Goal: Task Accomplishment & Management: Manage account settings

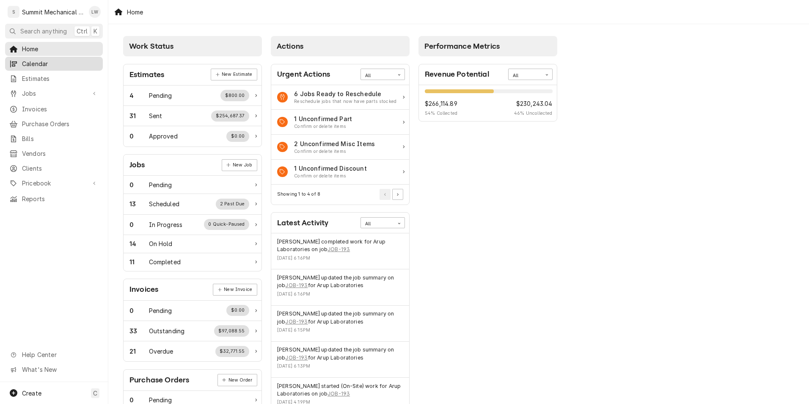
click at [39, 59] on span "Calendar" at bounding box center [60, 63] width 77 height 9
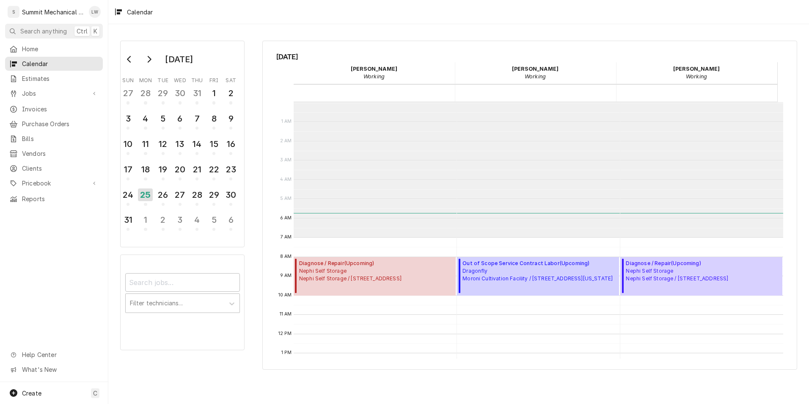
scroll to position [135, 0]
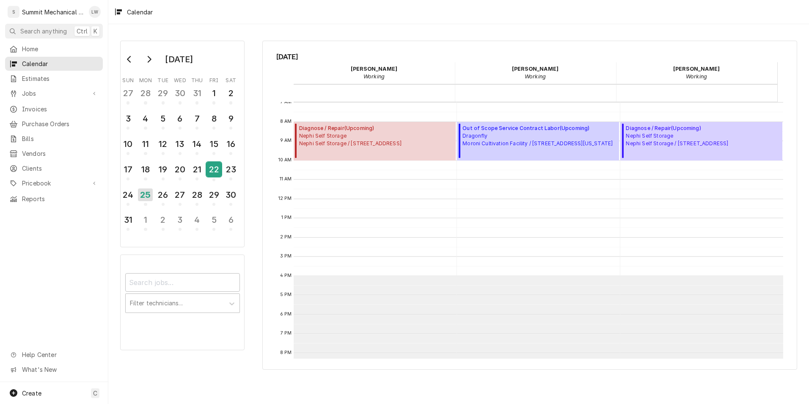
click at [210, 172] on div "22" at bounding box center [213, 169] width 15 height 14
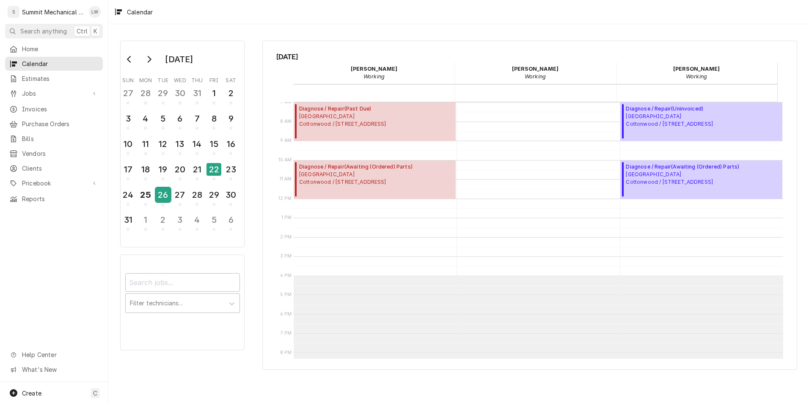
click at [165, 198] on div "26" at bounding box center [163, 194] width 15 height 14
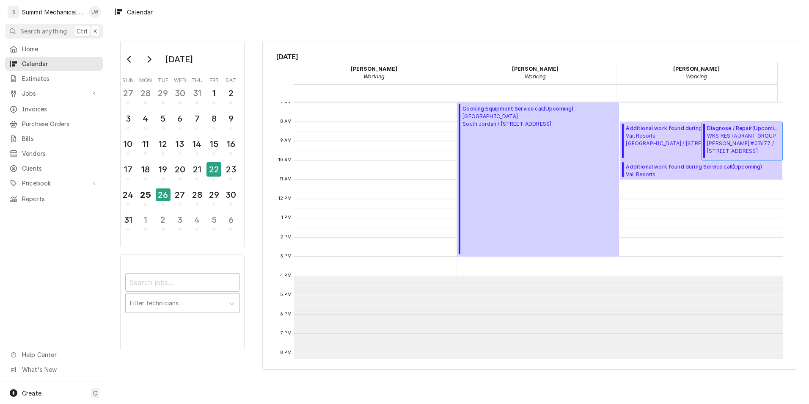
click at [748, 132] on span "WKS RESTAURANT GROUP Denny’s #07677 / 485 N State St, Orem, UT 84057" at bounding box center [743, 143] width 73 height 23
click at [710, 154] on span "WKS RESTAURANT GROUP Denny’s #07677 / 485 N State St, Orem, UT 84057" at bounding box center [743, 143] width 73 height 23
click at [179, 193] on div "27" at bounding box center [180, 194] width 15 height 14
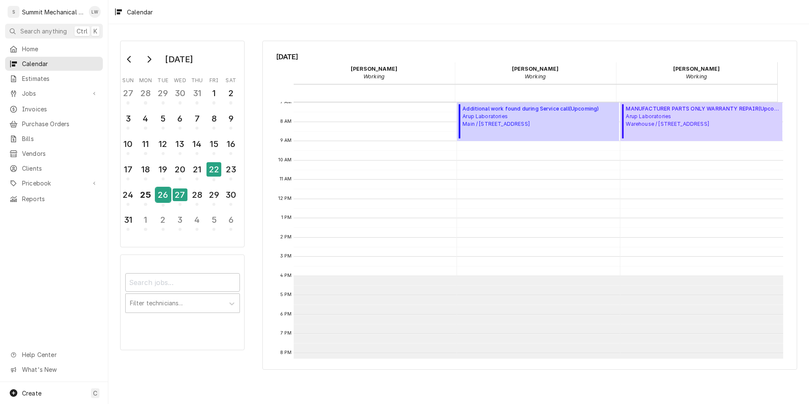
click at [167, 193] on div "26" at bounding box center [163, 194] width 15 height 14
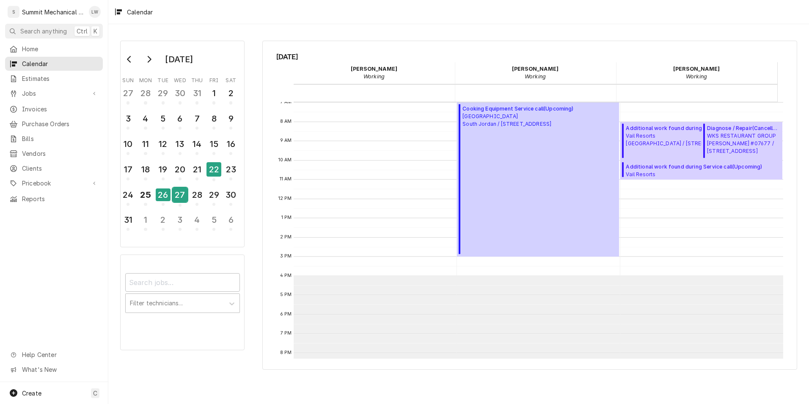
click at [181, 195] on div "27" at bounding box center [180, 194] width 15 height 14
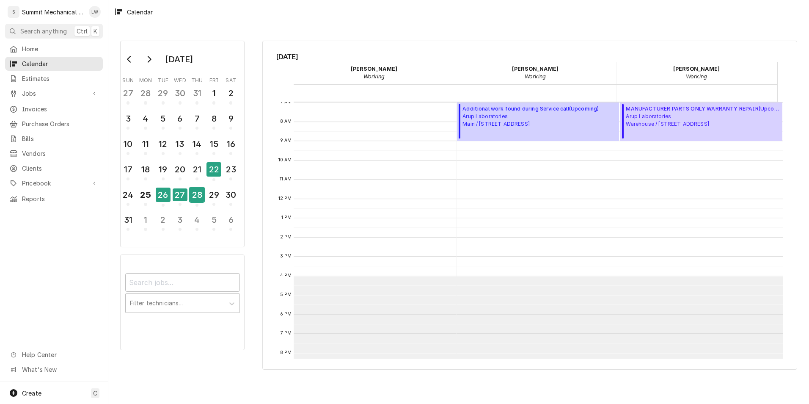
click at [200, 195] on div "28" at bounding box center [196, 194] width 15 height 14
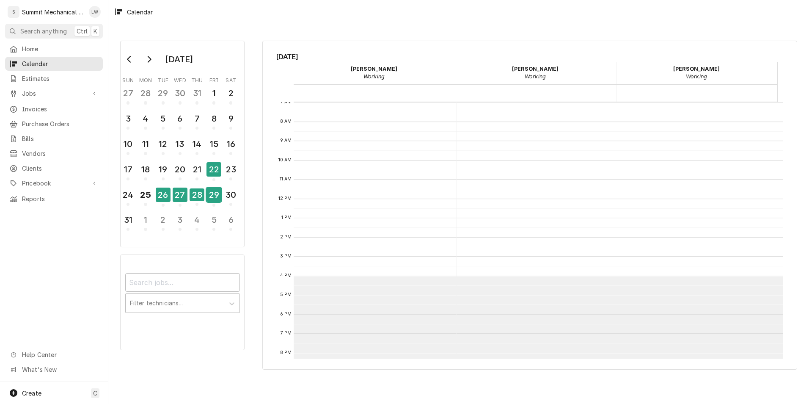
click at [213, 195] on div "29" at bounding box center [213, 194] width 15 height 14
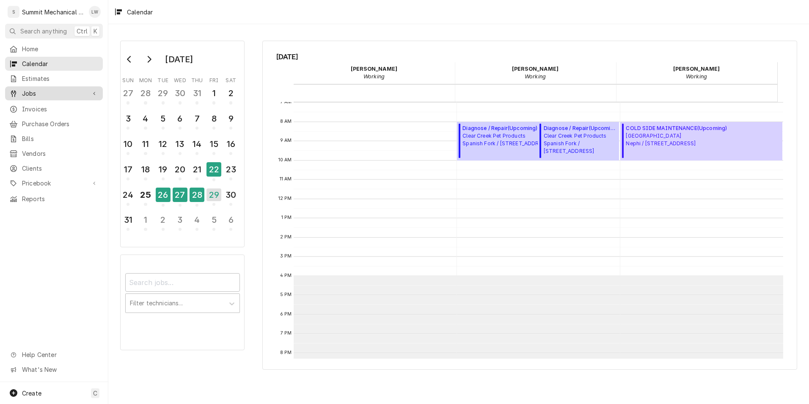
click at [36, 91] on span "Jobs" at bounding box center [54, 93] width 64 height 9
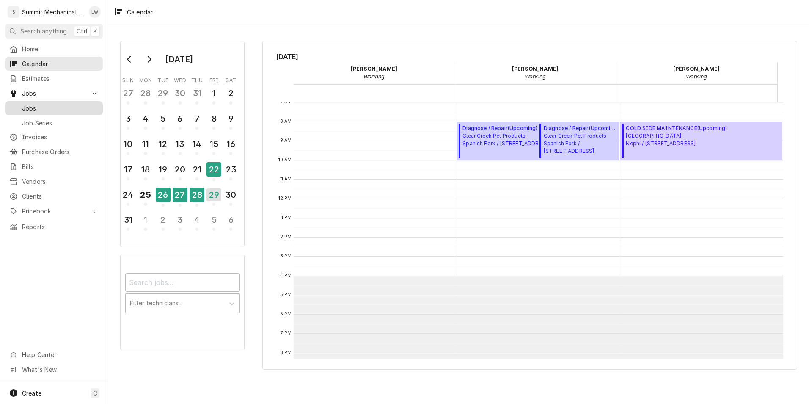
click at [40, 104] on span "Jobs" at bounding box center [60, 108] width 77 height 9
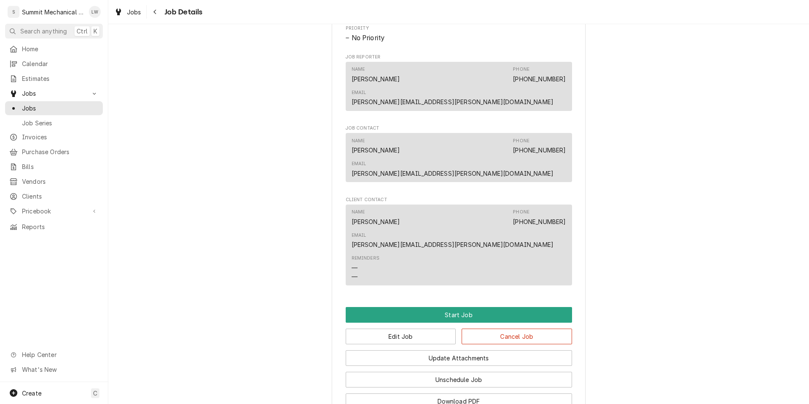
scroll to position [496, 0]
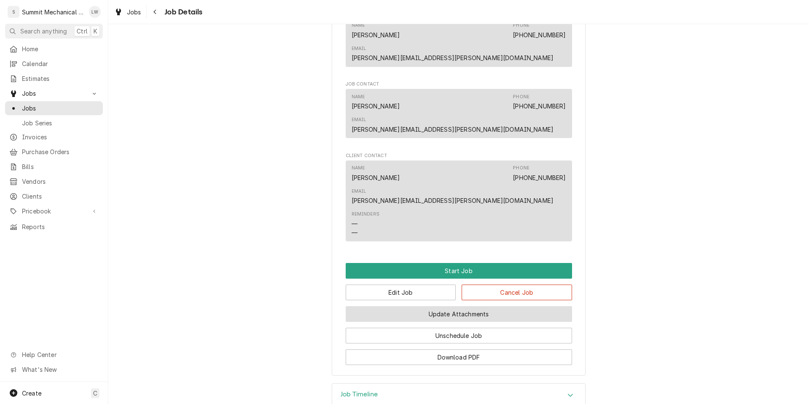
click at [478, 306] on button "Update Attachments" at bounding box center [459, 314] width 226 height 16
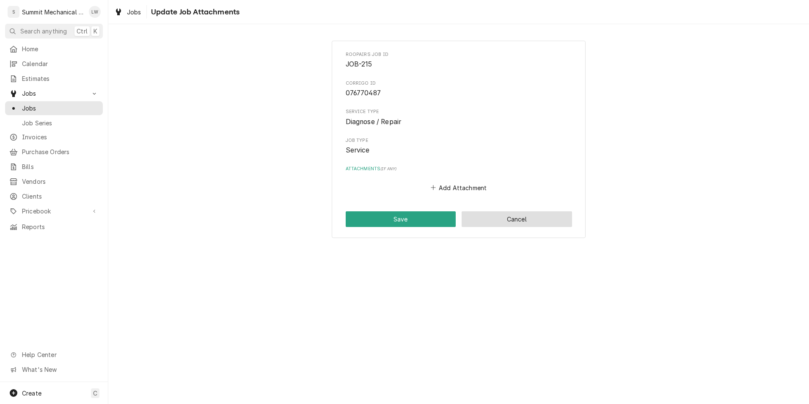
click at [497, 215] on button "Cancel" at bounding box center [516, 219] width 110 height 16
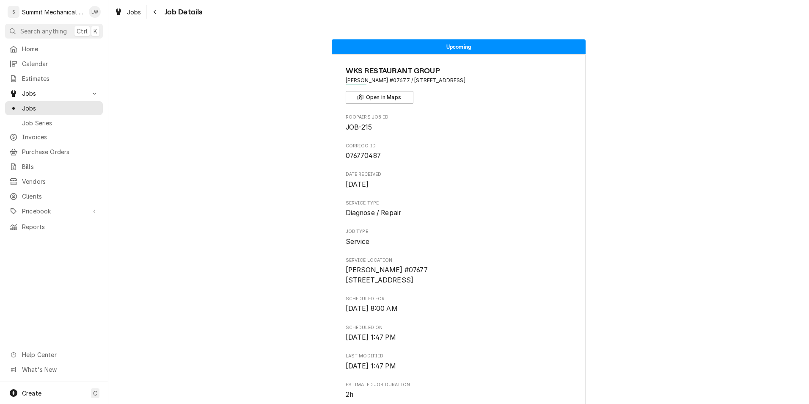
scroll to position [492, 0]
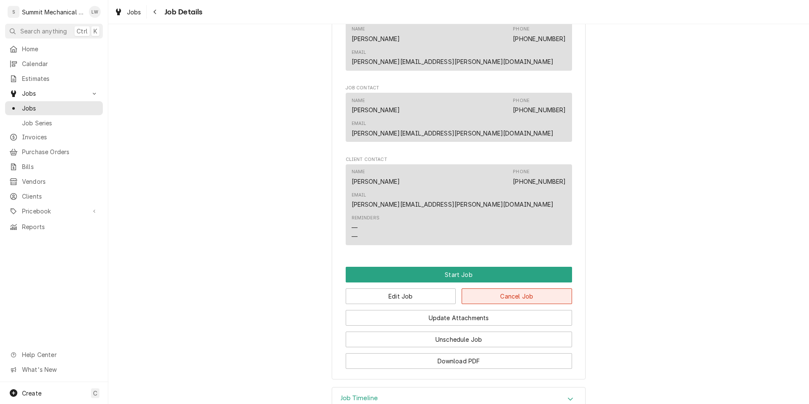
click at [510, 288] on button "Cancel Job" at bounding box center [516, 296] width 110 height 16
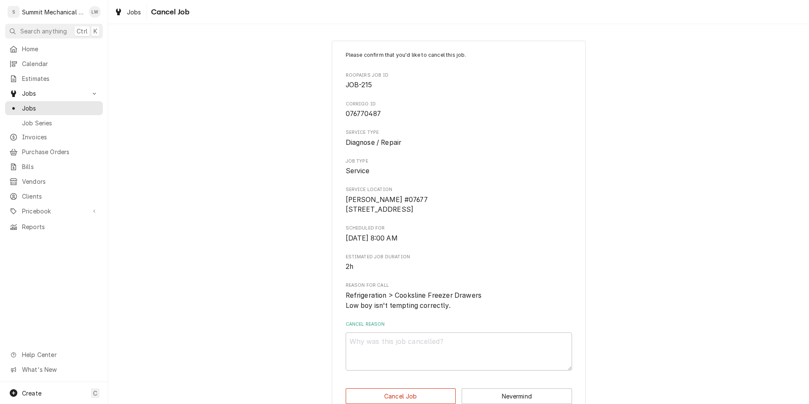
scroll to position [28, 0]
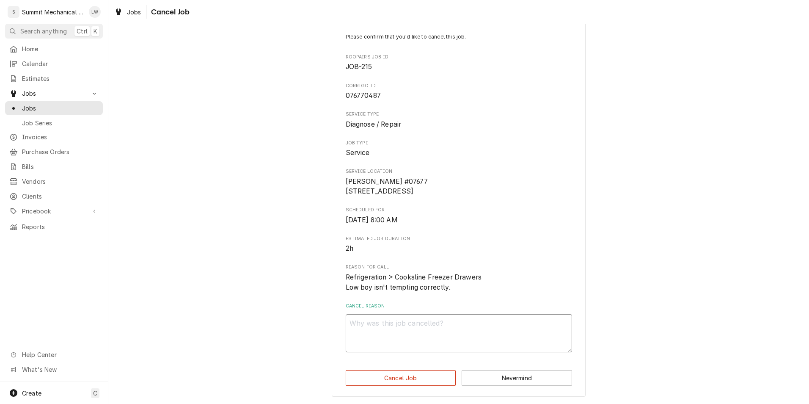
click at [438, 315] on textarea "Cancel Reason" at bounding box center [459, 333] width 226 height 38
type textarea "x"
type textarea "c"
type textarea "x"
type textarea "cu"
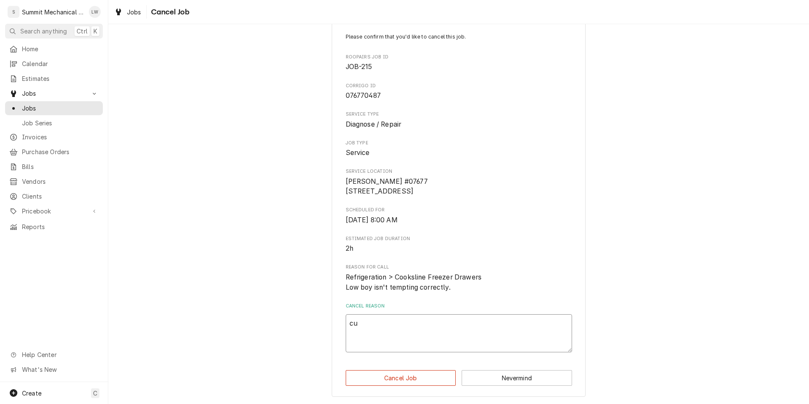
type textarea "x"
type textarea "cus"
type textarea "x"
type textarea "cust"
type textarea "x"
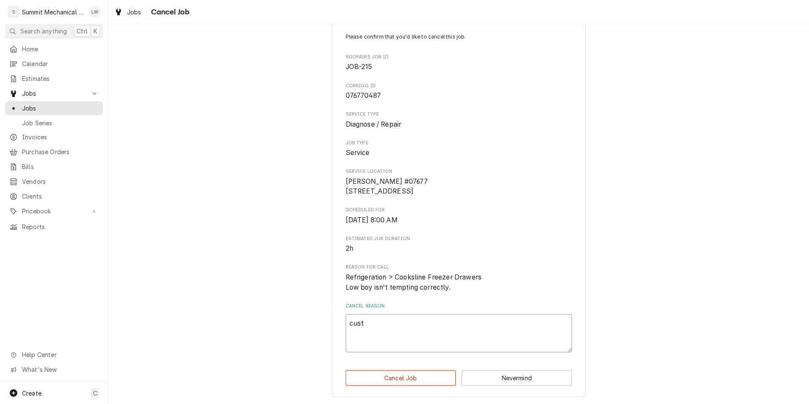
type textarea "custo"
type textarea "x"
type textarea "custom"
type textarea "x"
type textarea "custome"
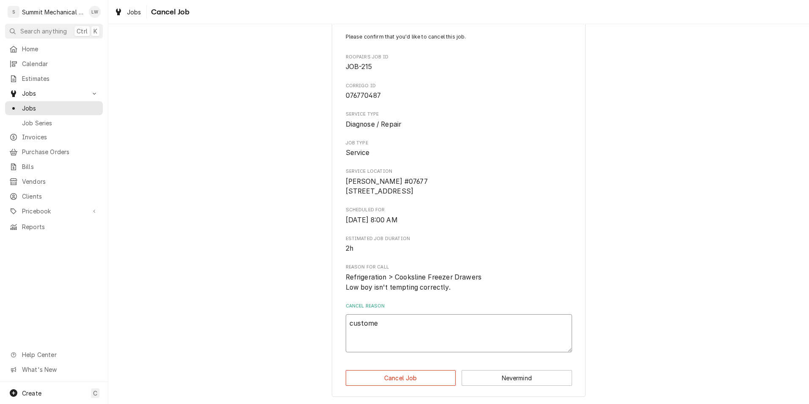
type textarea "x"
type textarea "customer"
type textarea "x"
type textarea "customer"
type textarea "x"
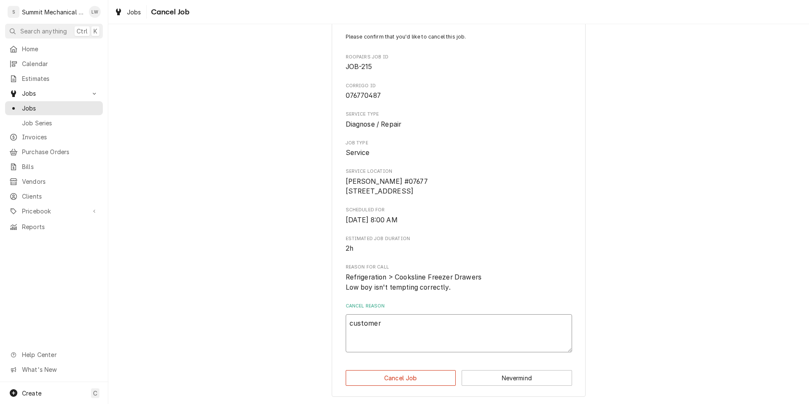
type textarea "customer c"
type textarea "x"
type textarea "customer ca"
type textarea "x"
type textarea "customer canc"
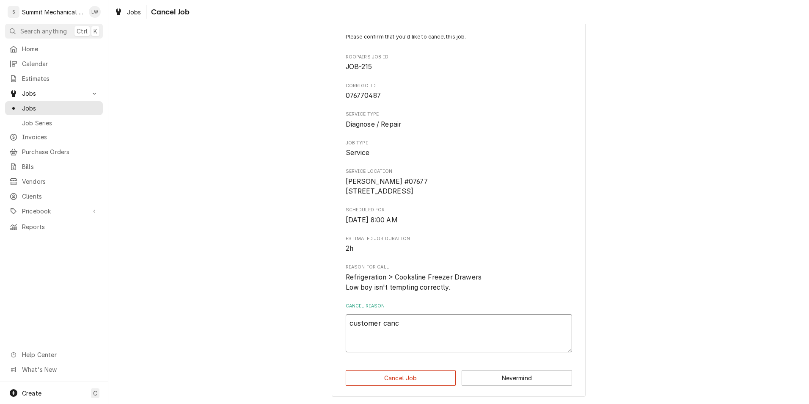
type textarea "x"
type textarea "customer cance"
type textarea "x"
type textarea "customer cancel"
type textarea "x"
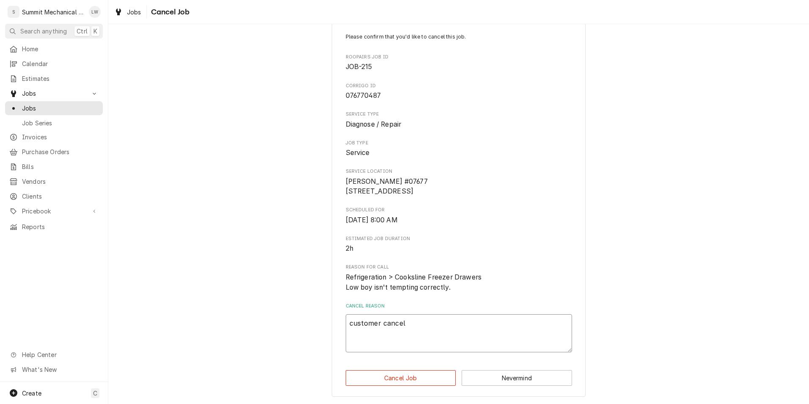
type textarea "customer cancele"
type textarea "x"
type textarea "customer canceled"
type textarea "x"
type textarea "customer canceled"
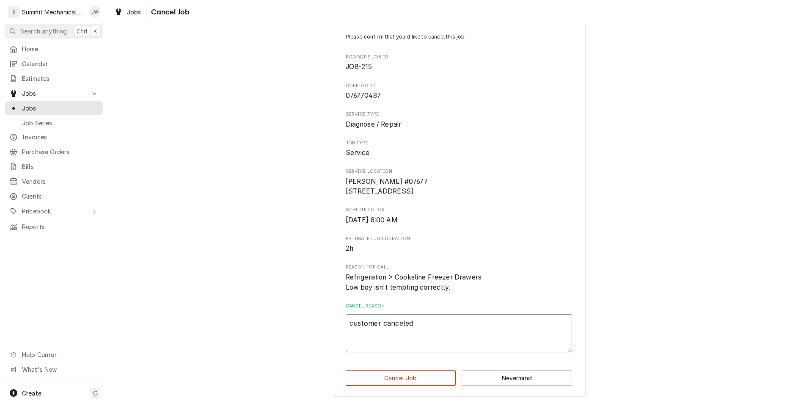
type textarea "x"
type textarea "customer canceled j"
type textarea "x"
type textarea "customer canceled jo"
type textarea "x"
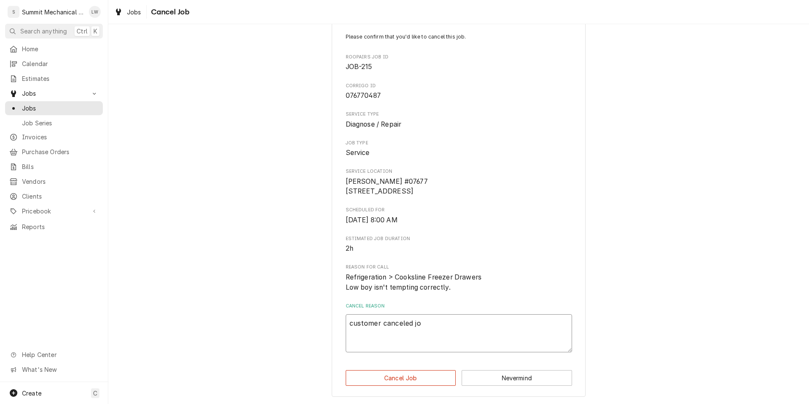
type textarea "customer canceled job"
type textarea "x"
type textarea "customer canceled job"
type textarea "x"
type textarea "customer canceled job o"
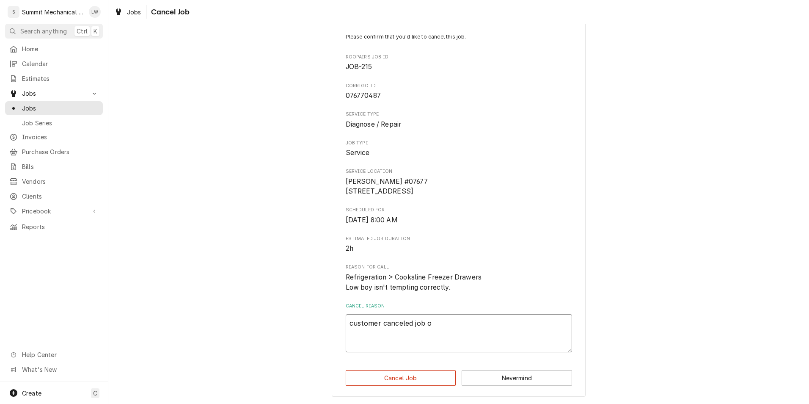
type textarea "x"
type textarea "customer canceled job on"
type textarea "x"
type textarea "customer canceled job on"
type textarea "x"
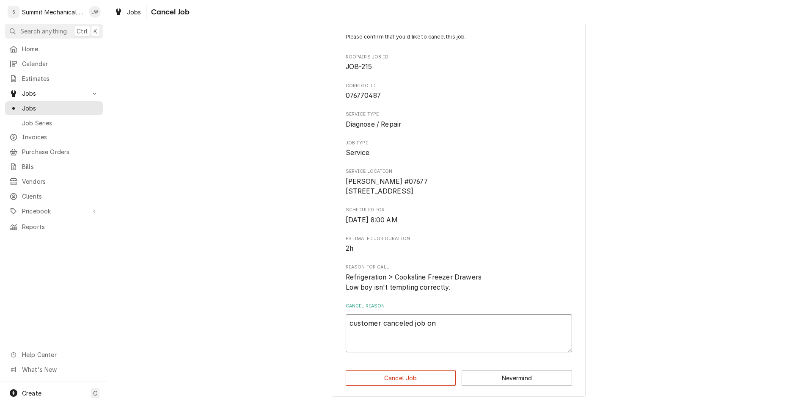
type textarea "customer canceled job on"
type textarea "x"
type textarea "customer canceled job o"
type textarea "x"
type textarea "customer canceled job"
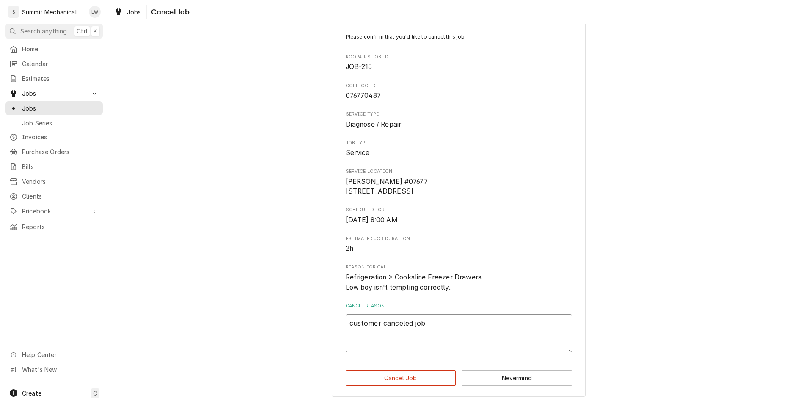
type textarea "x"
type textarea "customer canceled job i"
type textarea "x"
type textarea "customer canceled job in"
type textarea "x"
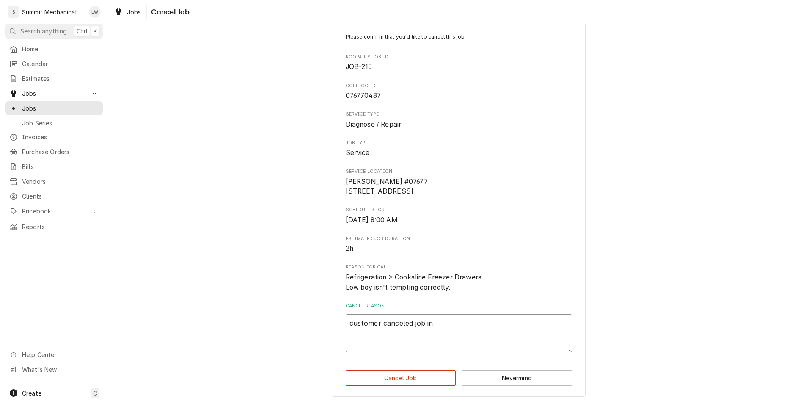
type textarea "customer canceled job in"
type textarea "x"
type textarea "customer canceled job in c"
type textarea "x"
type textarea "customer canceled job in co"
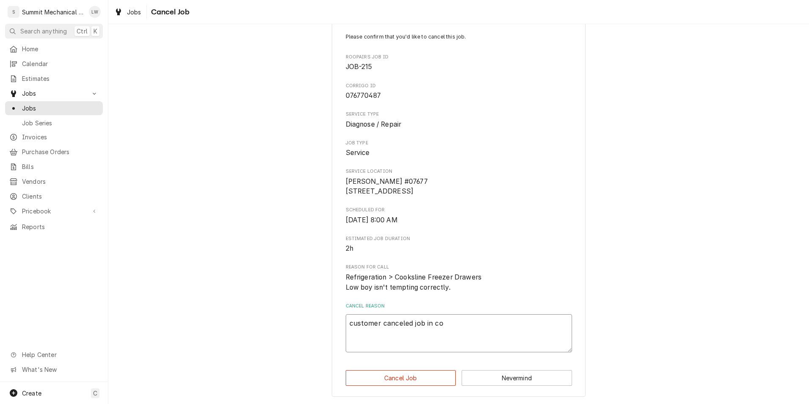
type textarea "x"
type textarea "customer canceled job in cor"
type textarea "x"
type textarea "customer canceled job in corr"
type textarea "x"
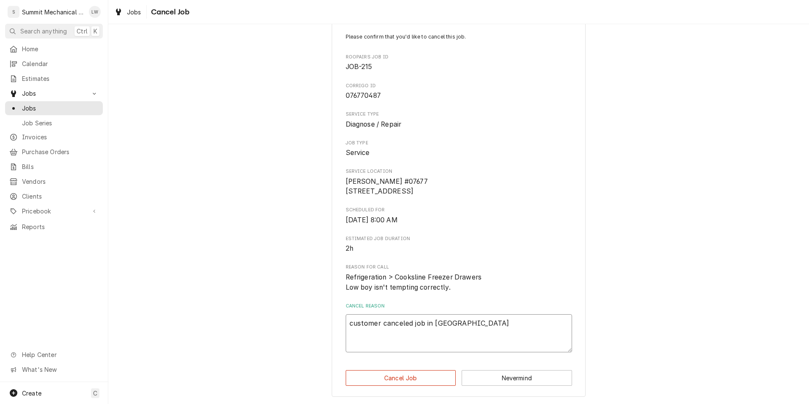
type textarea "customer canceled job in corri"
type textarea "x"
type textarea "customer canceled job in corrig"
type textarea "x"
type textarea "customer canceled job in corrigo"
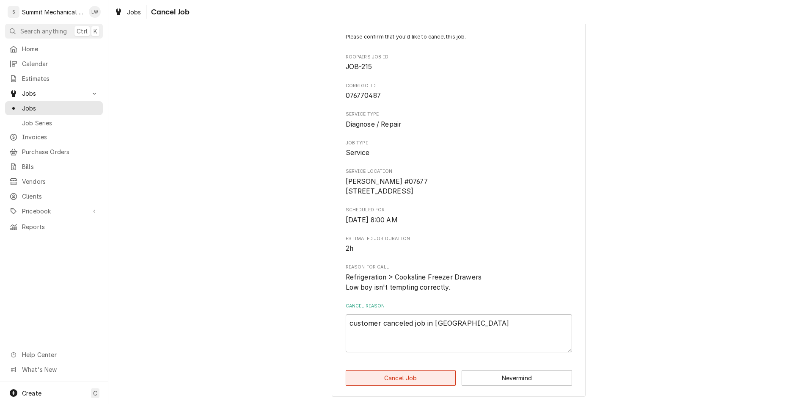
click at [404, 383] on button "Cancel Job" at bounding box center [401, 378] width 110 height 16
type textarea "x"
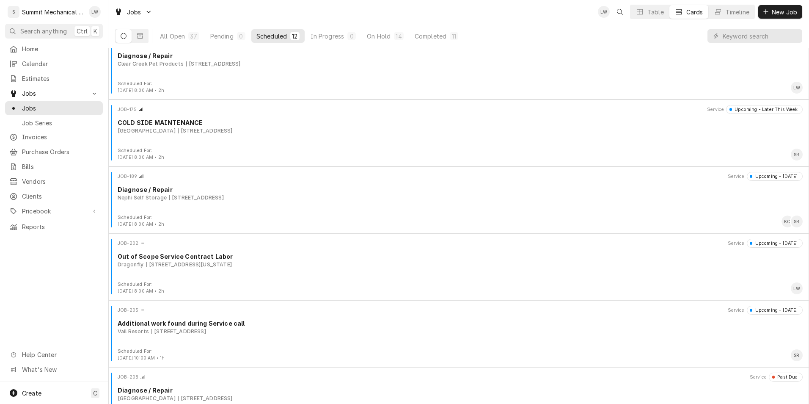
scroll to position [447, 0]
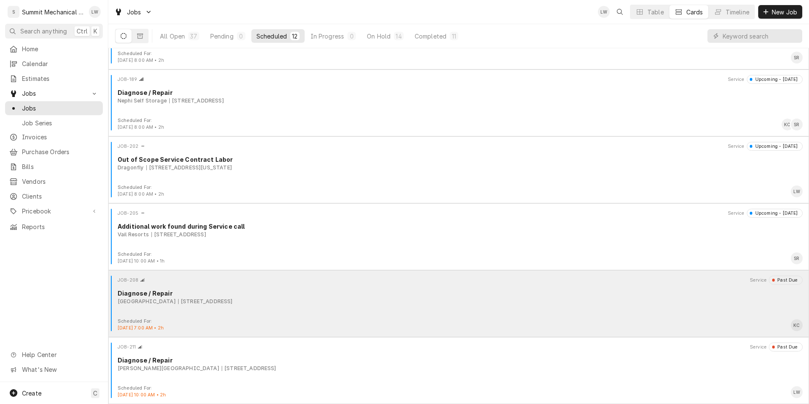
click at [201, 302] on div "2985 Cottonwood Pkwy, Salt Lake City, UT 84108" at bounding box center [205, 301] width 55 height 8
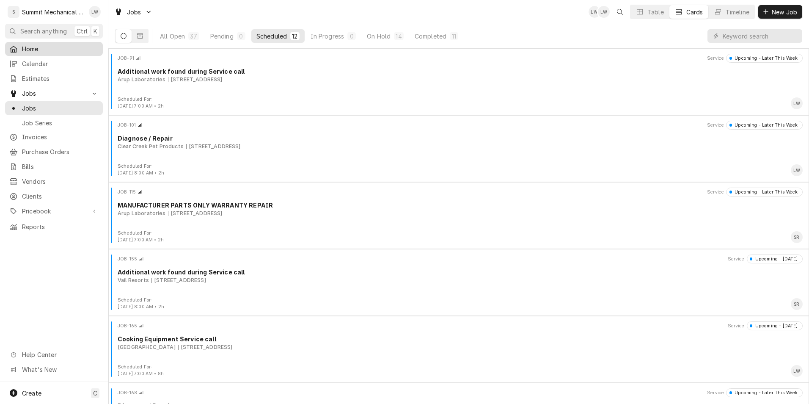
click at [47, 52] on div "Home" at bounding box center [54, 49] width 94 height 11
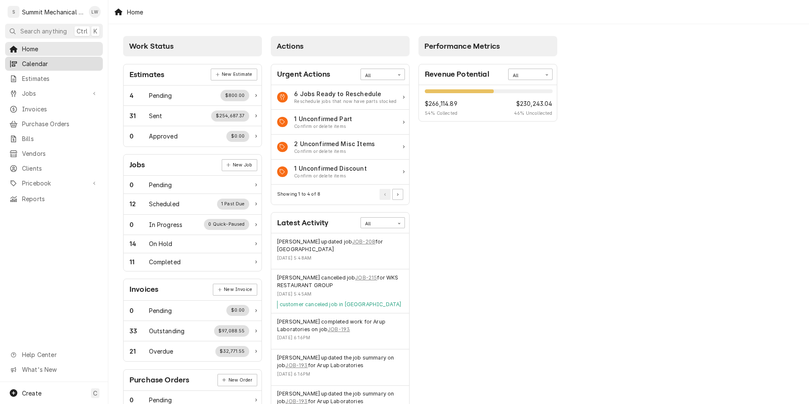
click at [52, 59] on span "Calendar" at bounding box center [60, 63] width 77 height 9
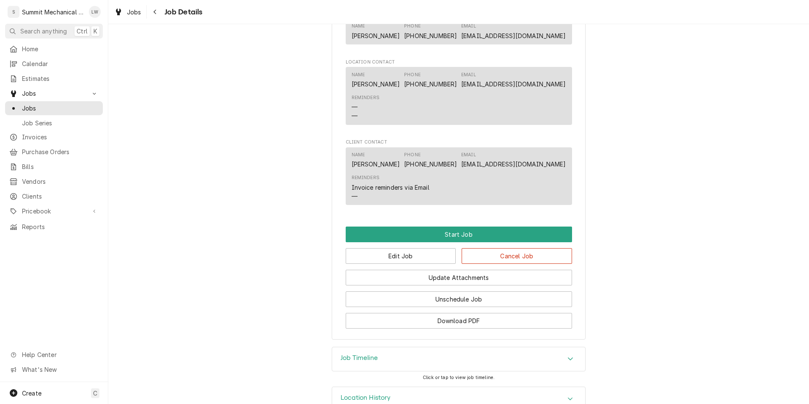
scroll to position [756, 0]
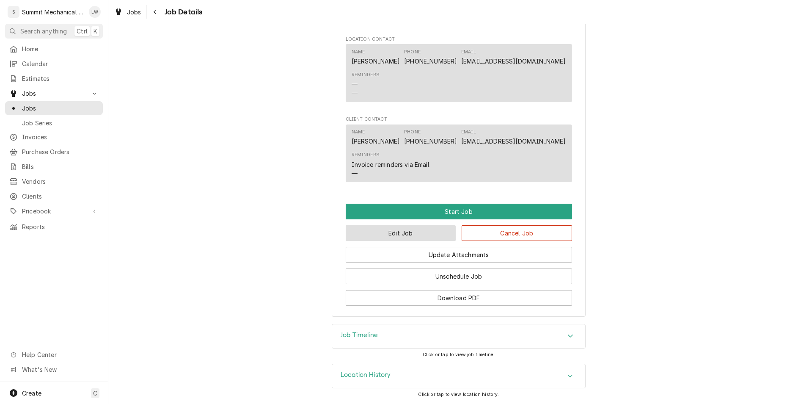
click at [383, 233] on button "Edit Job" at bounding box center [401, 233] width 110 height 16
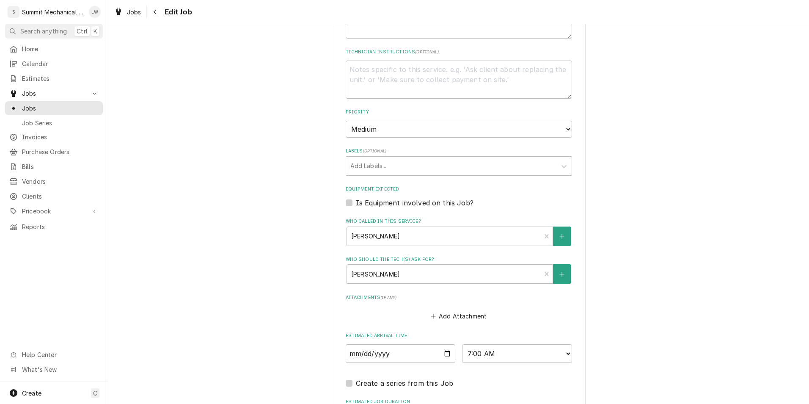
scroll to position [741, 0]
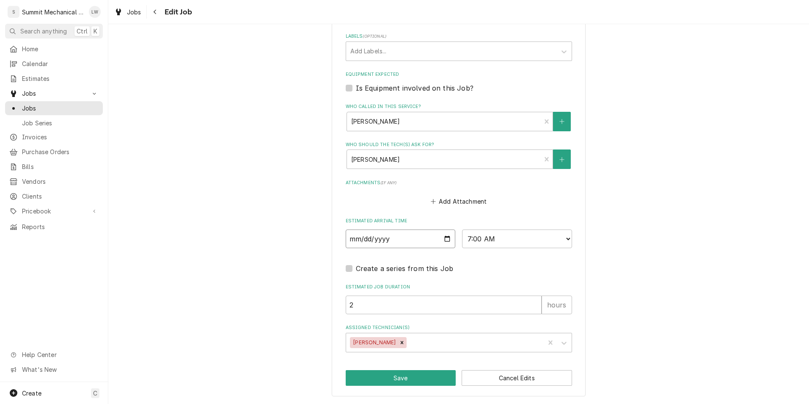
click at [442, 234] on input "2025-08-22" at bounding box center [401, 238] width 110 height 19
click at [442, 236] on input "2025-08-22" at bounding box center [401, 238] width 110 height 19
type textarea "x"
type input "2025-08-26"
click at [470, 336] on div "Assigned Technician(s)" at bounding box center [474, 342] width 132 height 15
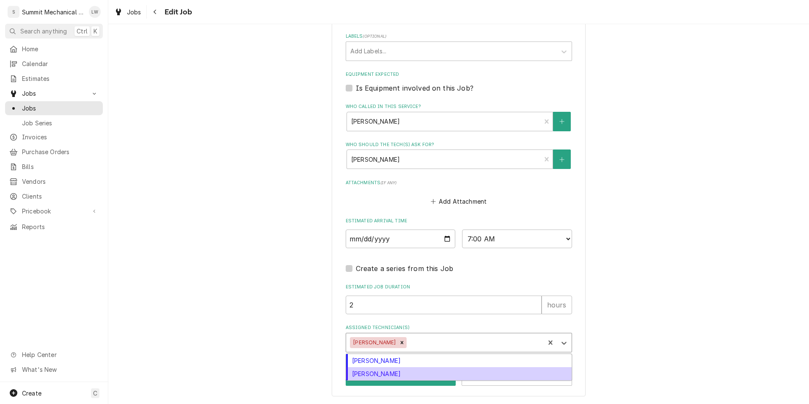
click at [434, 375] on div "[PERSON_NAME]" at bounding box center [458, 373] width 225 height 13
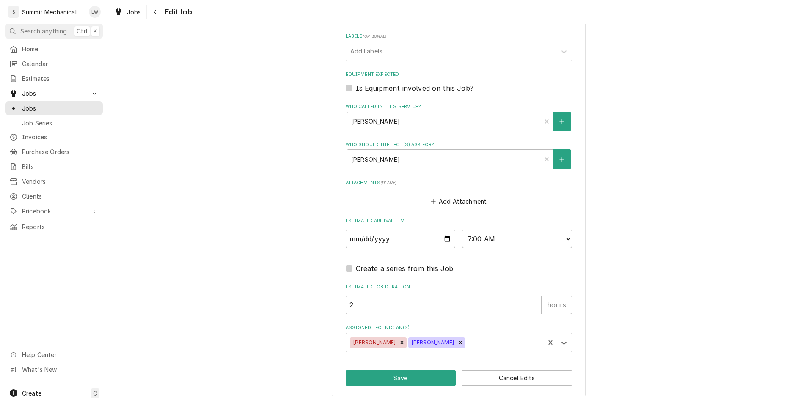
type textarea "x"
click at [526, 231] on select "AM / PM 6:00 AM 6:15 AM 6:30 AM 6:45 AM 7:00 AM 7:15 AM 7:30 AM 7:45 AM 8:00 AM…" at bounding box center [517, 238] width 110 height 19
click at [560, 238] on select "AM / PM 6:00 AM 6:15 AM 6:30 AM 6:45 AM 7:00 AM 7:15 AM 7:30 AM 7:45 AM 8:00 AM…" at bounding box center [517, 238] width 110 height 19
select select "15:00:00"
click at [462, 229] on select "AM / PM 6:00 AM 6:15 AM 6:30 AM 6:45 AM 7:00 AM 7:15 AM 7:30 AM 7:45 AM 8:00 AM…" at bounding box center [517, 238] width 110 height 19
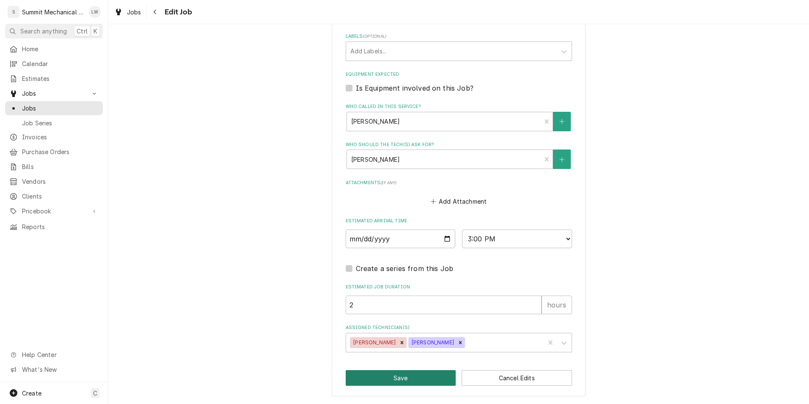
click at [404, 381] on button "Save" at bounding box center [401, 378] width 110 height 16
type textarea "x"
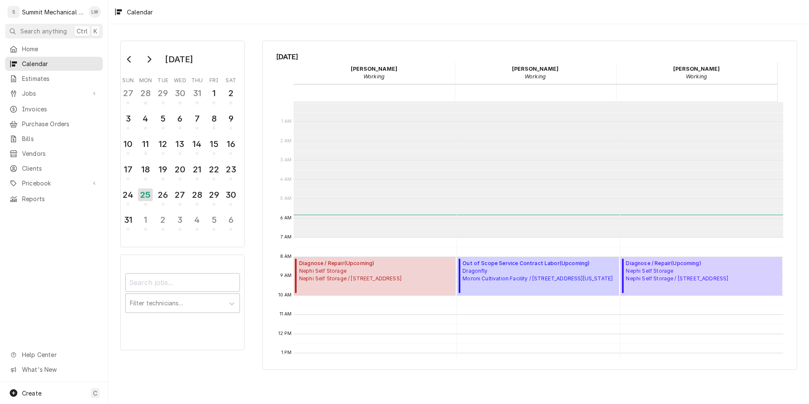
scroll to position [135, 0]
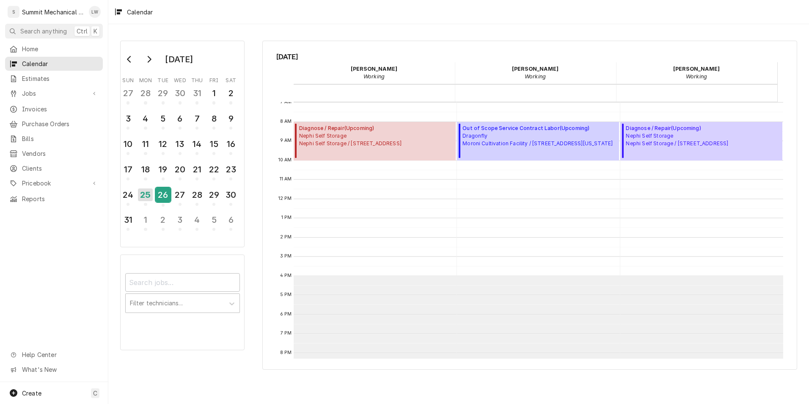
click at [163, 193] on div "26" at bounding box center [163, 194] width 15 height 14
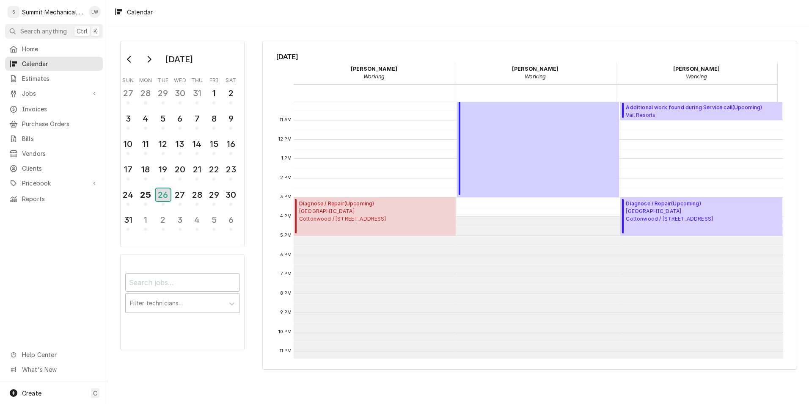
scroll to position [206, 0]
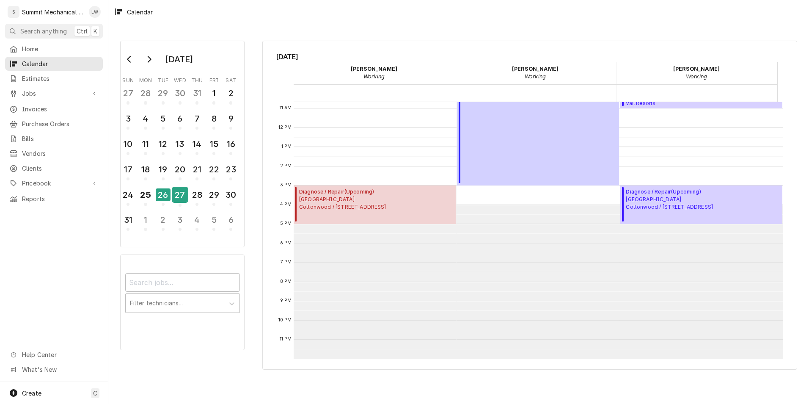
click at [180, 199] on div "27" at bounding box center [180, 194] width 15 height 14
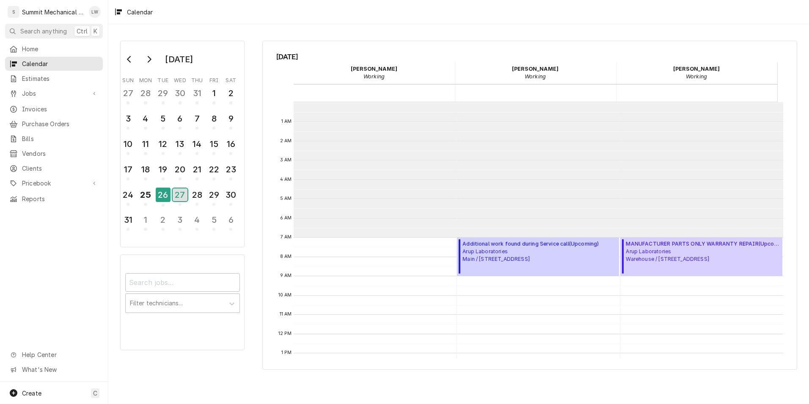
scroll to position [135, 0]
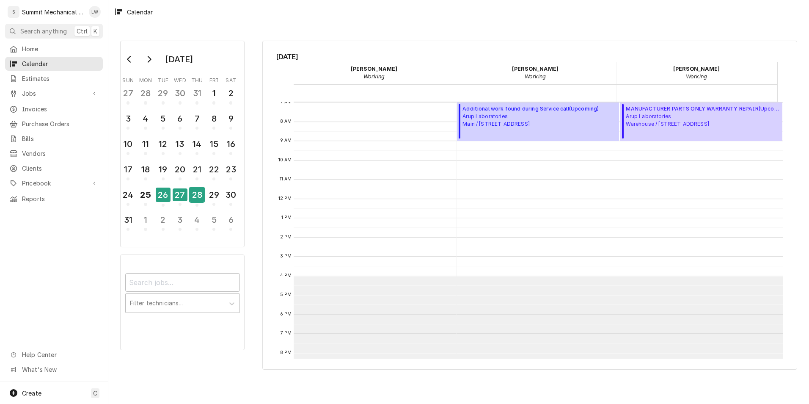
click at [197, 196] on div "28" at bounding box center [196, 194] width 15 height 14
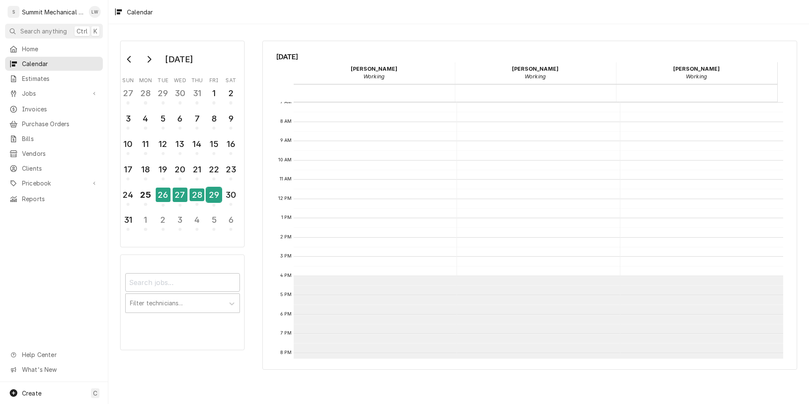
click at [213, 193] on div "29" at bounding box center [213, 194] width 15 height 14
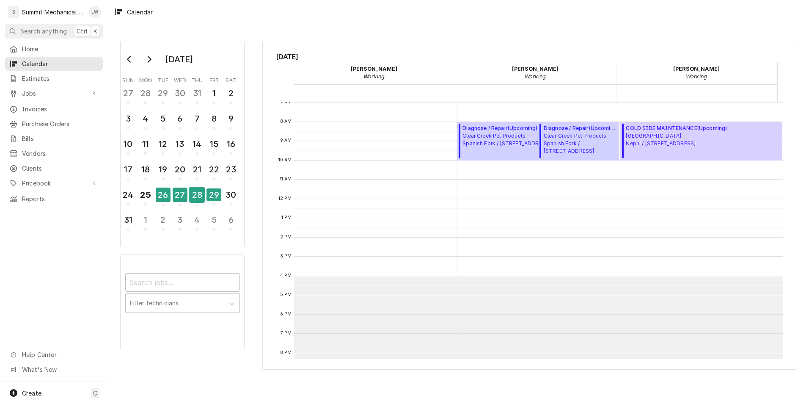
click at [191, 195] on div "28" at bounding box center [196, 194] width 15 height 14
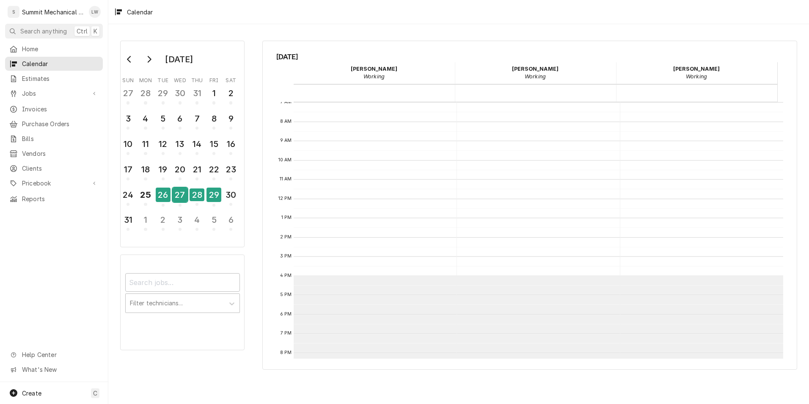
click at [179, 195] on div "27" at bounding box center [180, 194] width 15 height 14
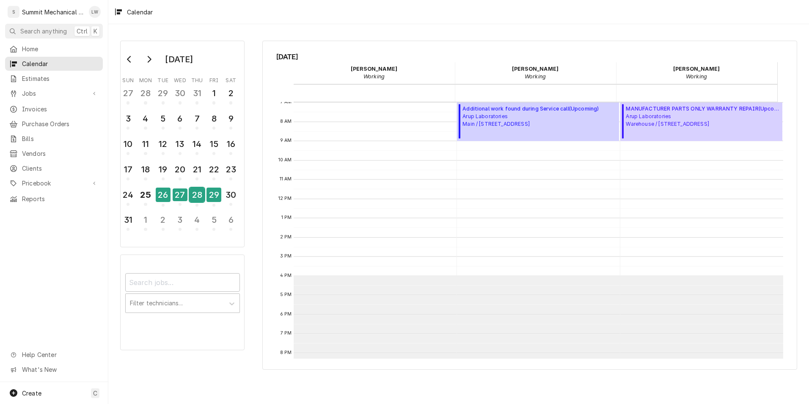
click at [195, 195] on div "28" at bounding box center [196, 194] width 15 height 14
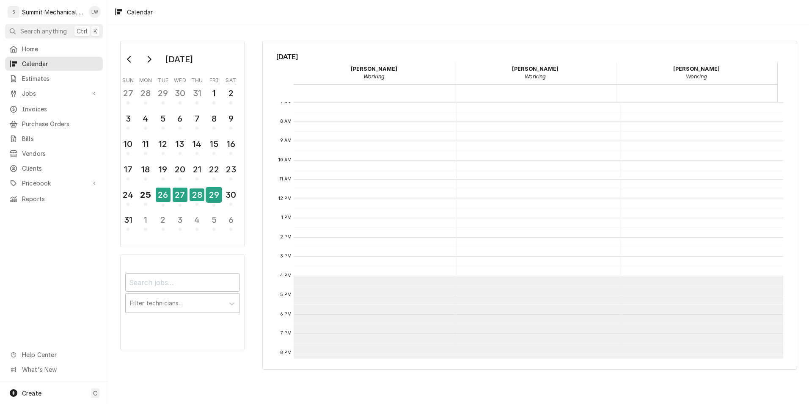
click at [215, 195] on div "29" at bounding box center [213, 194] width 15 height 14
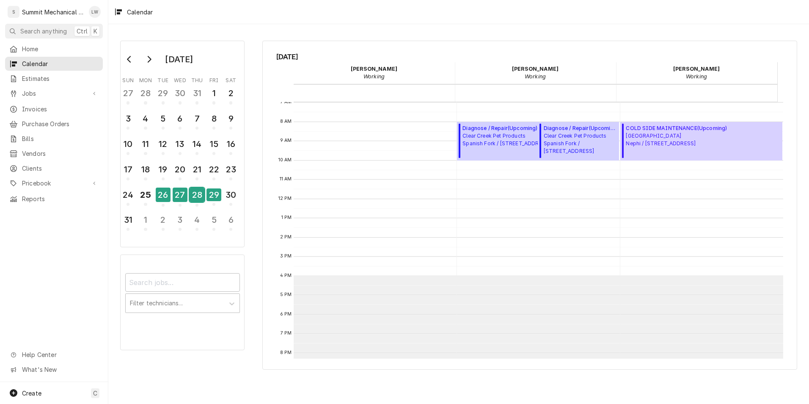
click at [200, 195] on div "28" at bounding box center [196, 194] width 15 height 14
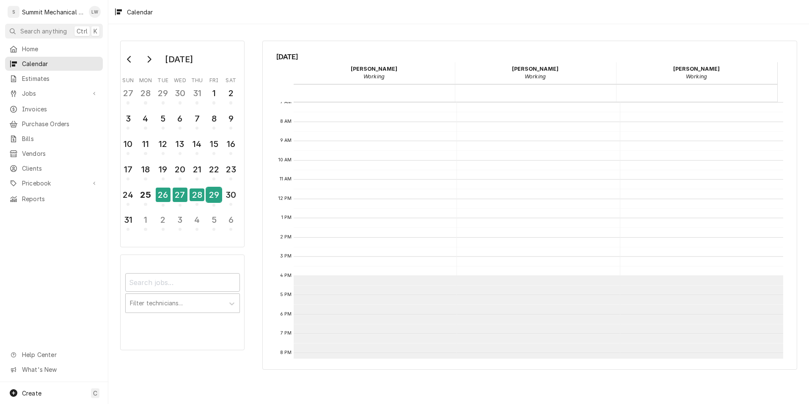
click at [217, 189] on div "29" at bounding box center [213, 194] width 15 height 14
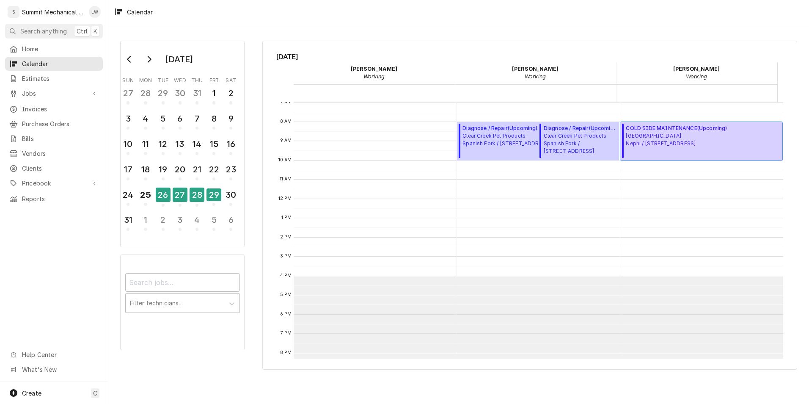
click at [637, 154] on div "COLD SIDE MAINTENANCE ( Upcoming ) Central Valley Medical Center Nephi / 48 Wes…" at bounding box center [676, 140] width 101 height 33
click at [38, 86] on link "Jobs" at bounding box center [54, 93] width 98 height 14
click at [42, 106] on span "Jobs" at bounding box center [60, 108] width 77 height 9
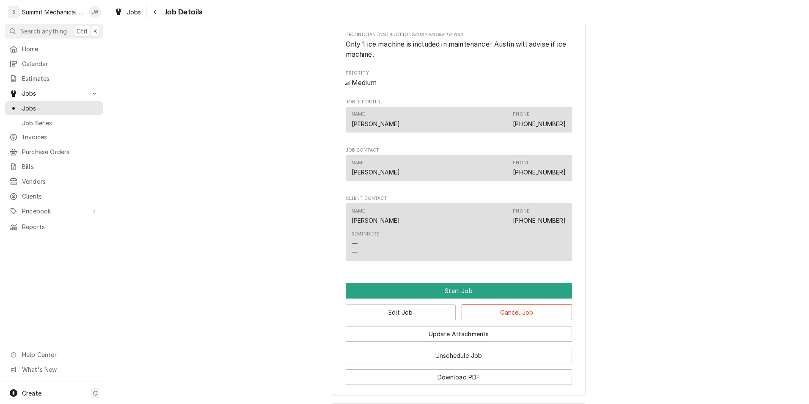
scroll to position [496, 0]
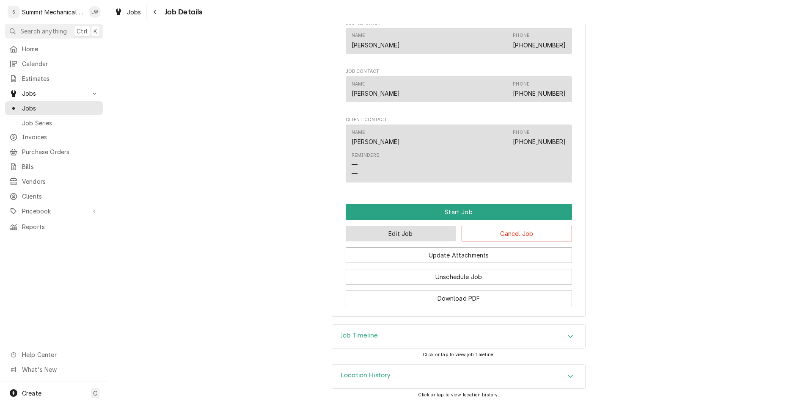
click at [422, 227] on button "Edit Job" at bounding box center [401, 233] width 110 height 16
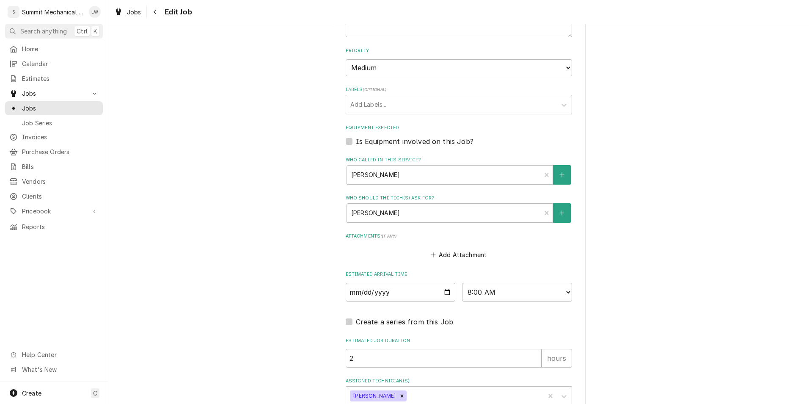
scroll to position [519, 0]
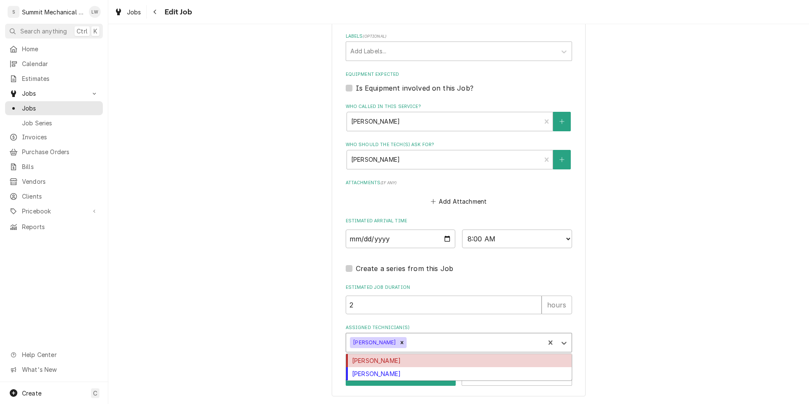
click at [438, 348] on div "Assigned Technician(s)" at bounding box center [474, 342] width 132 height 15
click at [420, 363] on div "[PERSON_NAME]" at bounding box center [458, 360] width 225 height 13
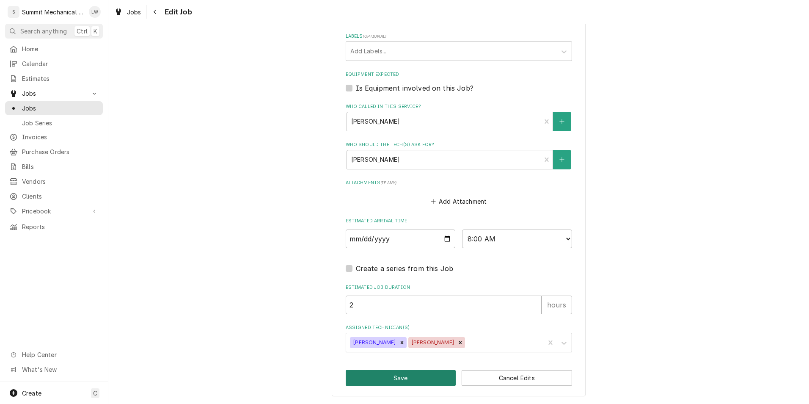
click at [417, 374] on button "Save" at bounding box center [401, 378] width 110 height 16
type textarea "x"
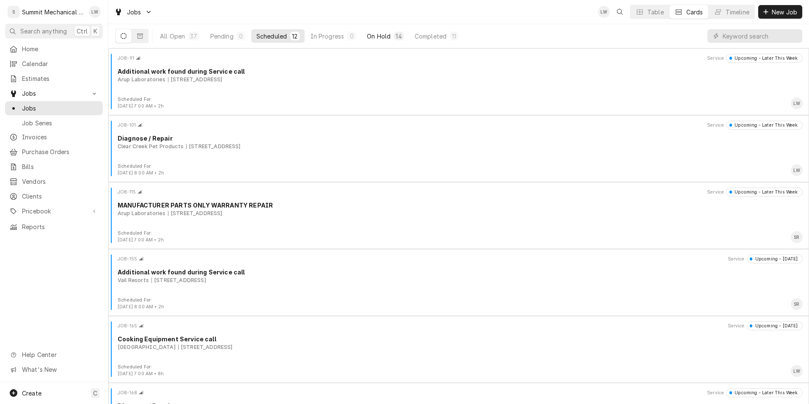
click at [381, 38] on div "On Hold" at bounding box center [379, 36] width 24 height 9
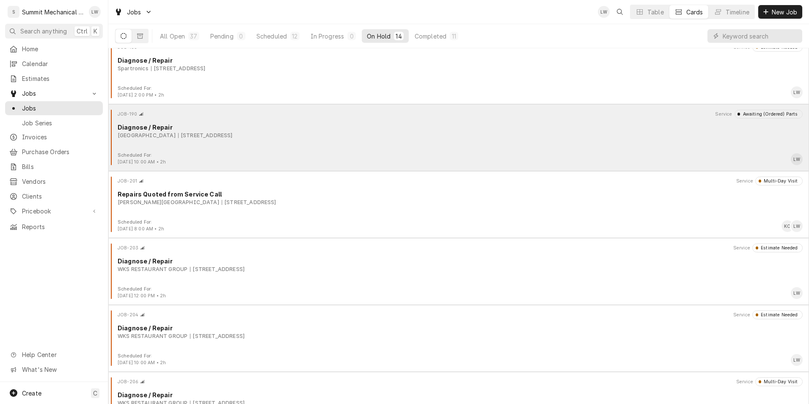
scroll to position [346, 0]
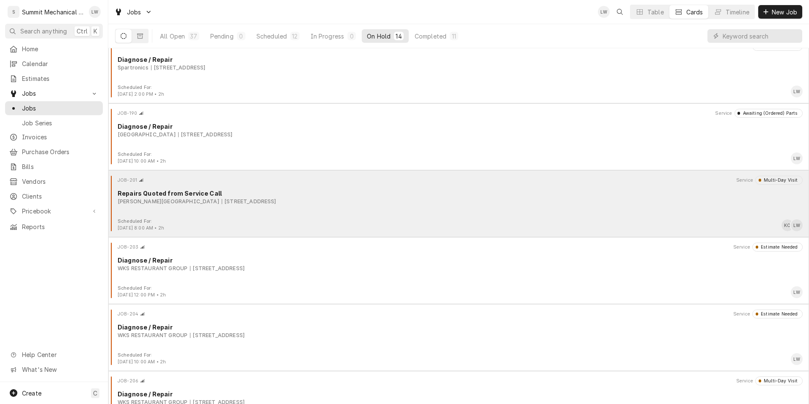
click at [268, 203] on div "Murray School District 5180 700 W, Murray, UT 84123" at bounding box center [460, 202] width 685 height 8
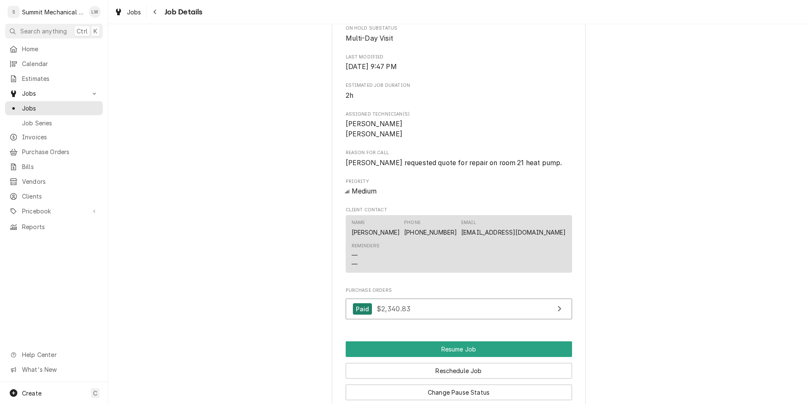
scroll to position [525, 0]
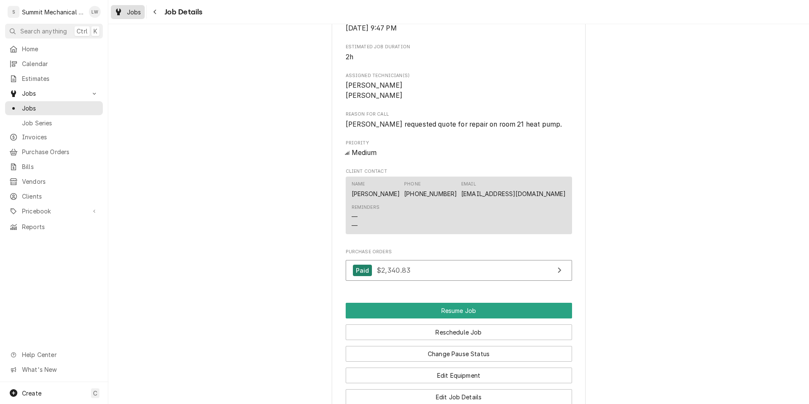
click at [137, 7] on div "Jobs" at bounding box center [128, 12] width 30 height 11
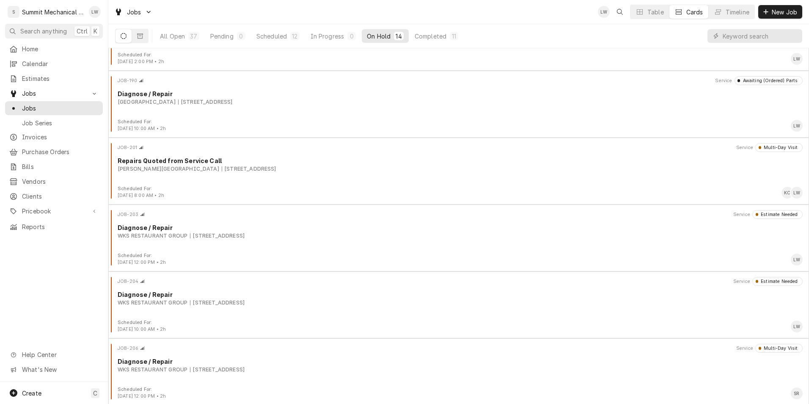
scroll to position [580, 0]
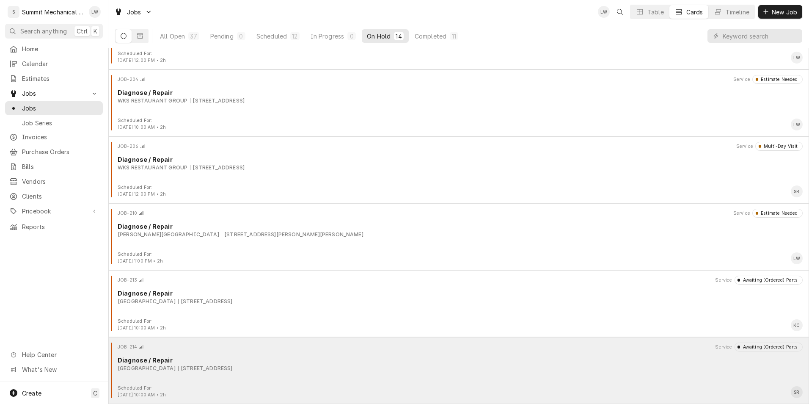
click at [293, 362] on div "Diagnose / Repair" at bounding box center [460, 359] width 685 height 9
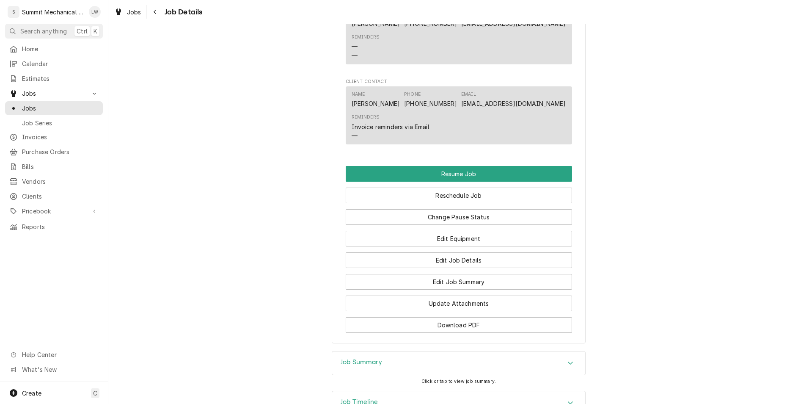
scroll to position [1023, 0]
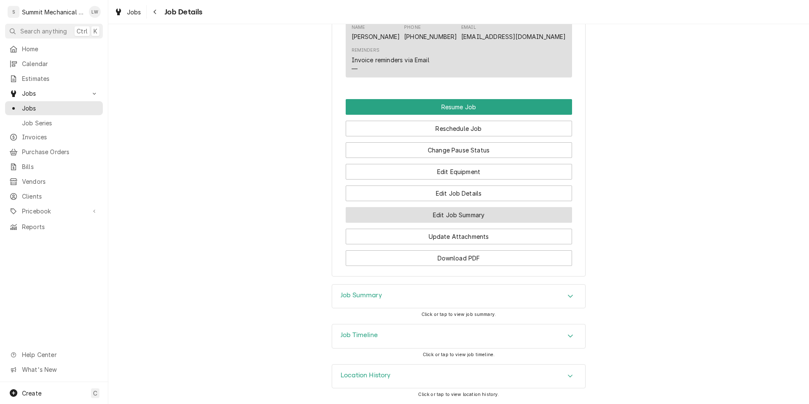
click at [393, 214] on button "Edit Job Summary" at bounding box center [459, 215] width 226 height 16
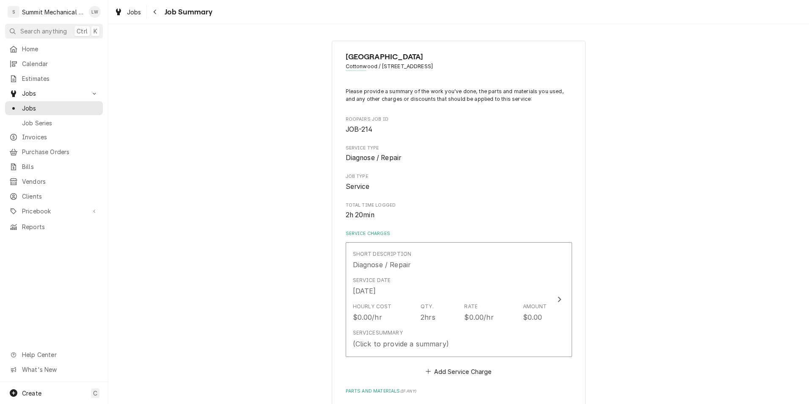
scroll to position [337, 0]
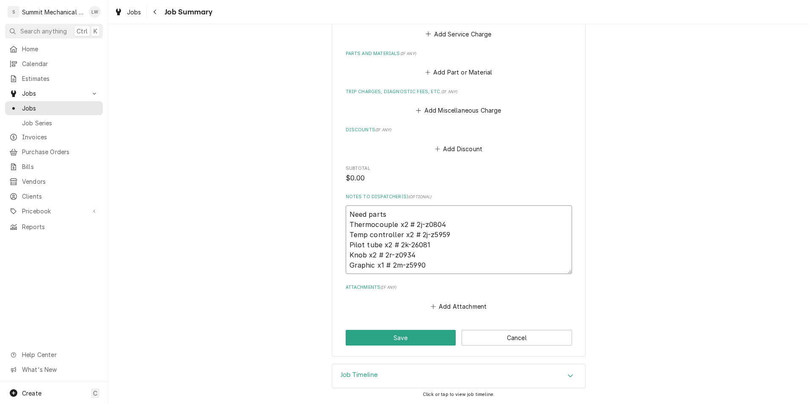
drag, startPoint x: 410, startPoint y: 225, endPoint x: 453, endPoint y: 223, distance: 42.4
click at [453, 223] on textarea "Need parts Thermocouple x2 # 2j-z0804 Temp controller x2 # 2j-z5959 Pilot tube …" at bounding box center [459, 239] width 226 height 69
click at [481, 335] on button "Cancel" at bounding box center [516, 337] width 110 height 16
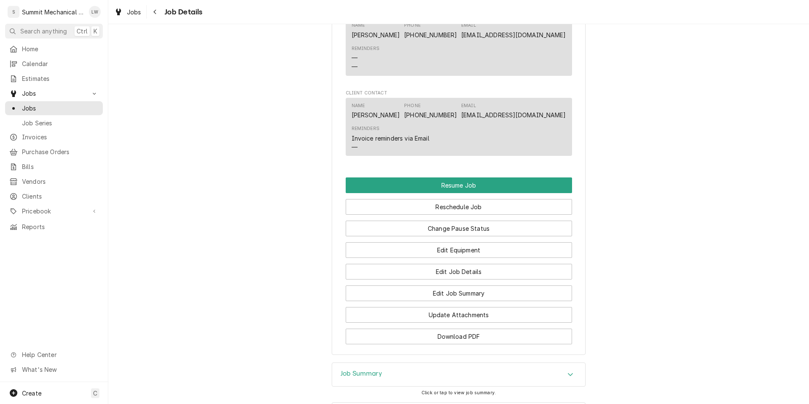
scroll to position [936, 0]
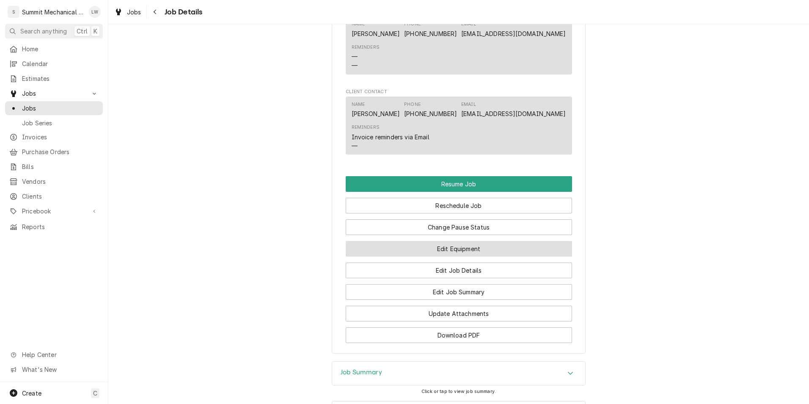
click at [471, 256] on button "Edit Equipment" at bounding box center [459, 249] width 226 height 16
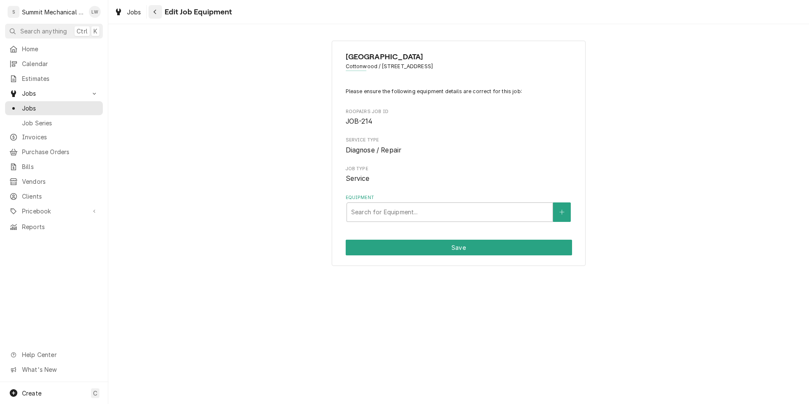
click at [157, 13] on div "Navigate back" at bounding box center [155, 12] width 8 height 8
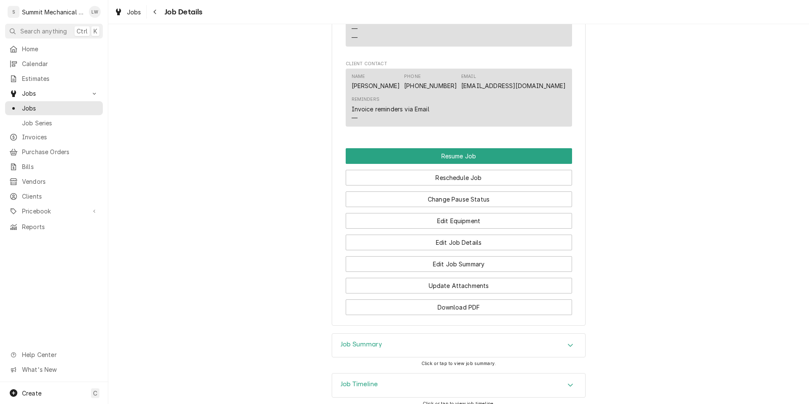
scroll to position [1023, 0]
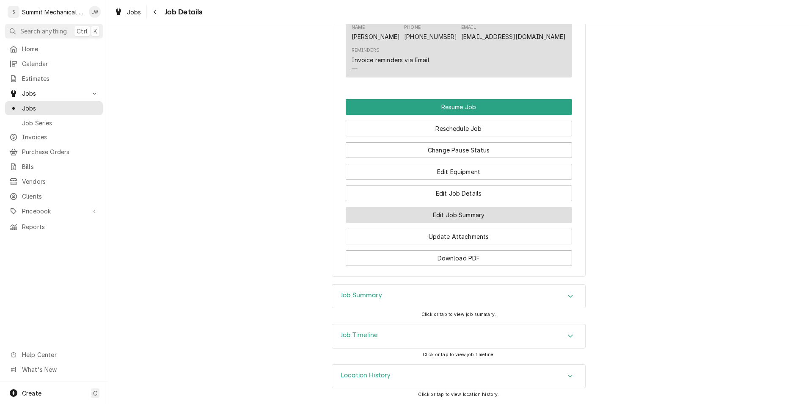
click at [459, 210] on button "Edit Job Summary" at bounding box center [459, 215] width 226 height 16
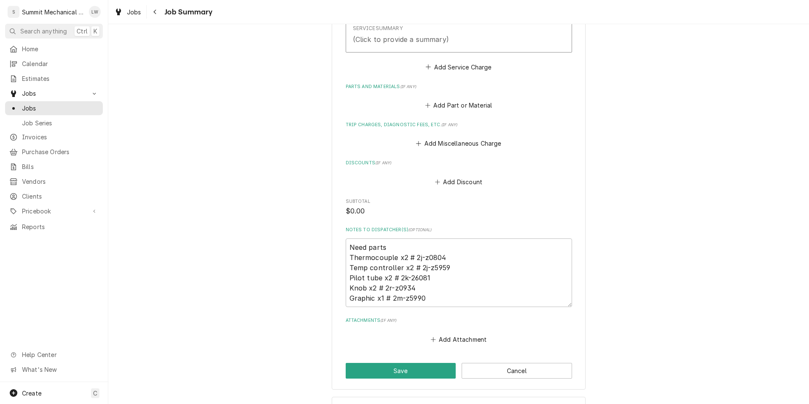
scroll to position [337, 0]
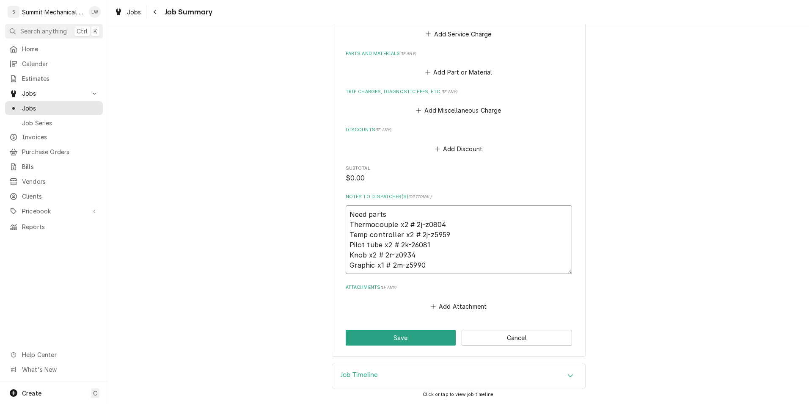
drag, startPoint x: 411, startPoint y: 225, endPoint x: 449, endPoint y: 230, distance: 38.7
click at [449, 230] on textarea "Need parts Thermocouple x2 # 2j-z0804 Temp controller x2 # 2j-z5959 Pilot tube …" at bounding box center [459, 239] width 226 height 69
click at [455, 224] on textarea "Need parts Thermocouple x2 # 2j-z0804 Temp controller x2 # 2j-z5959 Pilot tube …" at bounding box center [459, 239] width 226 height 69
click at [410, 223] on textarea "Need parts Thermocouple x2 # 2j-z0804 Temp controller x2 # 2j-z5959 Pilot tube …" at bounding box center [459, 239] width 226 height 69
drag, startPoint x: 412, startPoint y: 223, endPoint x: 449, endPoint y: 228, distance: 37.5
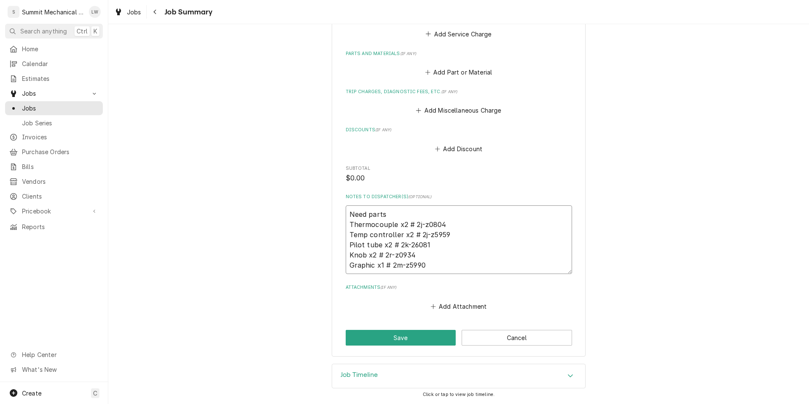
click at [449, 228] on textarea "Need parts Thermocouple x2 # 2j-z0804 Temp controller x2 # 2j-z5959 Pilot tube …" at bounding box center [459, 239] width 226 height 69
drag, startPoint x: 414, startPoint y: 237, endPoint x: 444, endPoint y: 237, distance: 30.0
click at [444, 237] on textarea "Need parts Thermocouple x2 # 2j-z0804 Temp controller x2 # 2j-z5959 Pilot tube …" at bounding box center [459, 239] width 226 height 69
drag, startPoint x: 395, startPoint y: 247, endPoint x: 433, endPoint y: 242, distance: 37.5
click at [433, 242] on textarea "Need parts Thermocouple x2 # 2j-z0804 Temp controller x2 # 2j-z5959 Pilot tube …" at bounding box center [459, 239] width 226 height 69
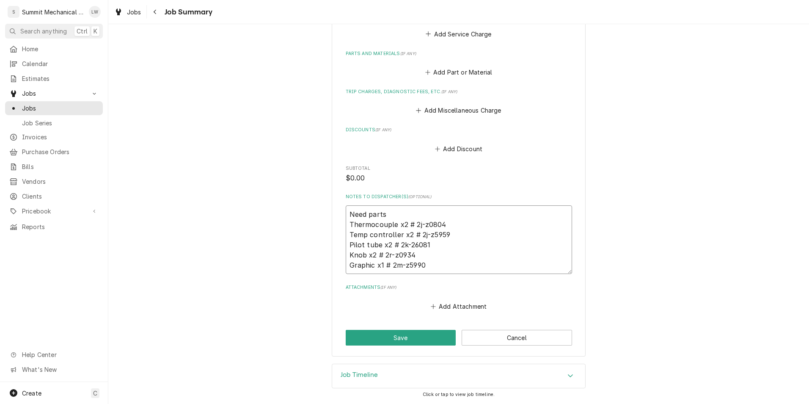
drag, startPoint x: 412, startPoint y: 225, endPoint x: 447, endPoint y: 224, distance: 35.5
click at [447, 224] on textarea "Need parts Thermocouple x2 # 2j-z0804 Temp controller x2 # 2j-z5959 Pilot tube …" at bounding box center [459, 239] width 226 height 69
click at [480, 231] on textarea "Need parts Thermocouple x2 # 2j-z0804 Temp controller x2 # 2j-z5959 Pilot tube …" at bounding box center [459, 239] width 226 height 69
drag, startPoint x: 415, startPoint y: 234, endPoint x: 453, endPoint y: 231, distance: 37.4
click at [453, 231] on textarea "Need parts Thermocouple x2 # 2j-z0804 Temp controller x2 # 2j-z5959 Pilot tube …" at bounding box center [459, 239] width 226 height 69
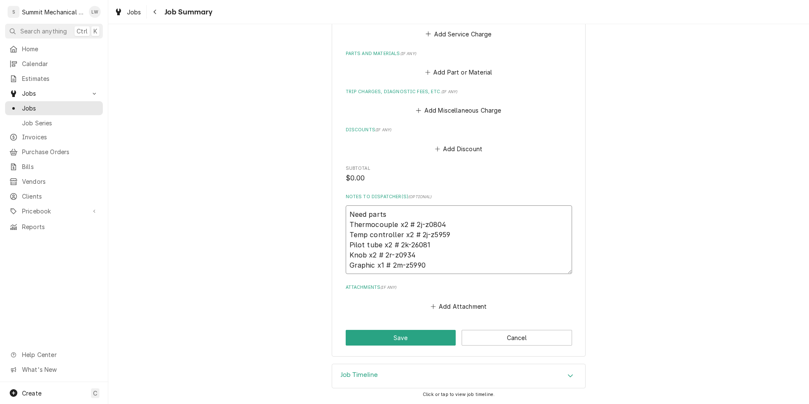
drag, startPoint x: 395, startPoint y: 246, endPoint x: 425, endPoint y: 243, distance: 30.6
click at [425, 243] on textarea "Need parts Thermocouple x2 # 2j-z0804 Temp controller x2 # 2j-z5959 Pilot tube …" at bounding box center [459, 239] width 226 height 69
click at [379, 254] on textarea "Need parts Thermocouple x2 # 2j-z0804 Temp controller x2 # 2j-z5959 Pilot tube …" at bounding box center [459, 239] width 226 height 69
drag, startPoint x: 383, startPoint y: 256, endPoint x: 412, endPoint y: 253, distance: 29.9
click at [412, 253] on textarea "Need parts Thermocouple x2 # 2j-z0804 Temp controller x2 # 2j-z5959 Pilot tube …" at bounding box center [459, 239] width 226 height 69
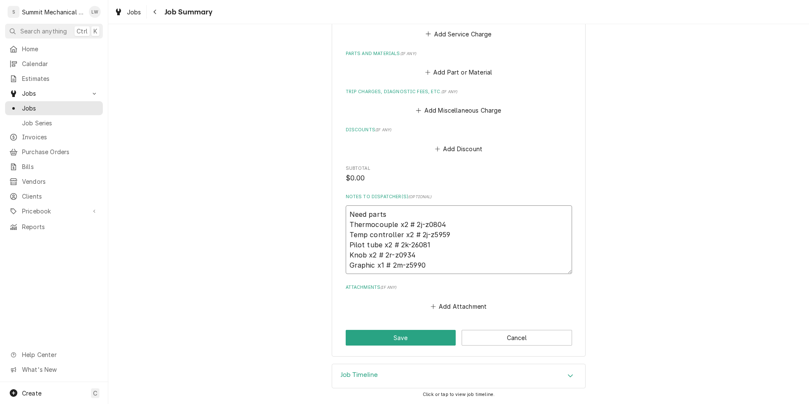
drag, startPoint x: 390, startPoint y: 266, endPoint x: 429, endPoint y: 260, distance: 40.3
click at [429, 260] on textarea "Need parts Thermocouple x2 # 2j-z0804 Temp controller x2 # 2j-z5959 Pilot tube …" at bounding box center [459, 239] width 226 height 69
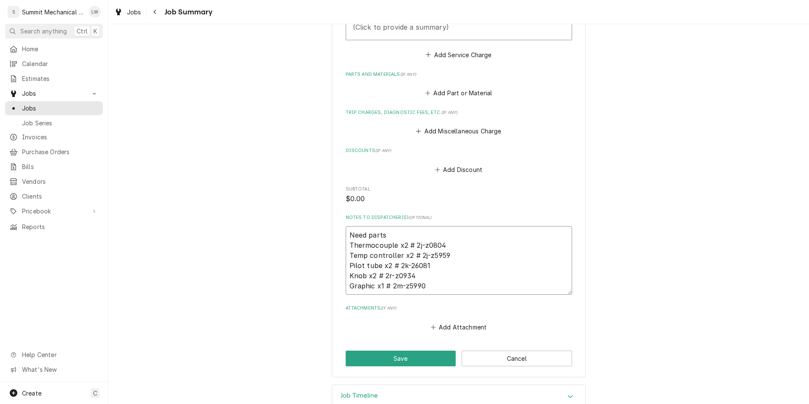
scroll to position [316, 0]
drag, startPoint x: 413, startPoint y: 248, endPoint x: 445, endPoint y: 244, distance: 32.7
click at [445, 244] on textarea "Need parts Thermocouple x2 # 2j-z0804 Temp controller x2 # 2j-z5959 Pilot tube …" at bounding box center [459, 260] width 226 height 69
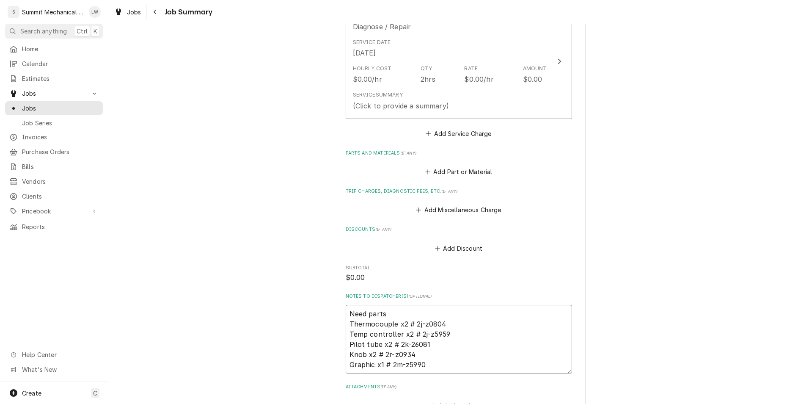
scroll to position [337, 0]
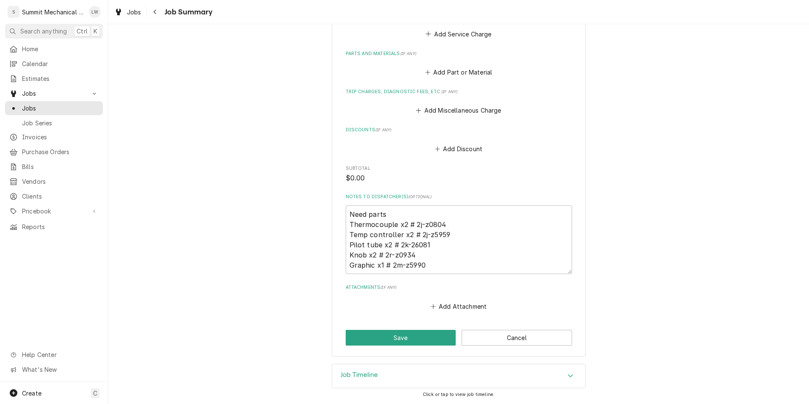
click at [577, 182] on div "[GEOGRAPHIC_DATA] Grill Cottonwood / [STREET_ADDRESS] Please provide a summary …" at bounding box center [459, 29] width 254 height 653
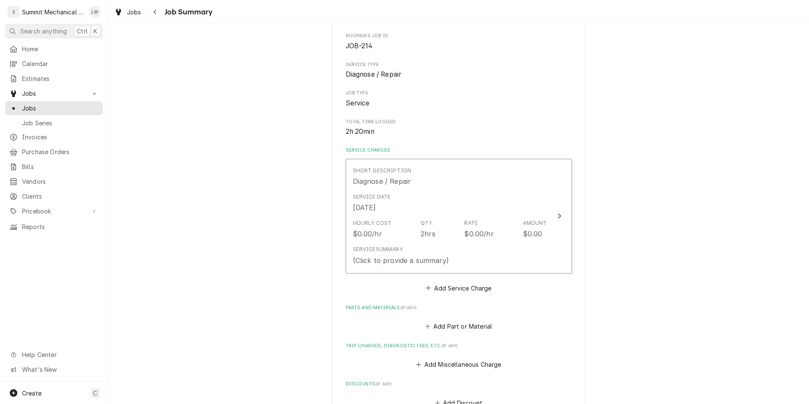
scroll to position [0, 0]
